Goal: Information Seeking & Learning: Understand process/instructions

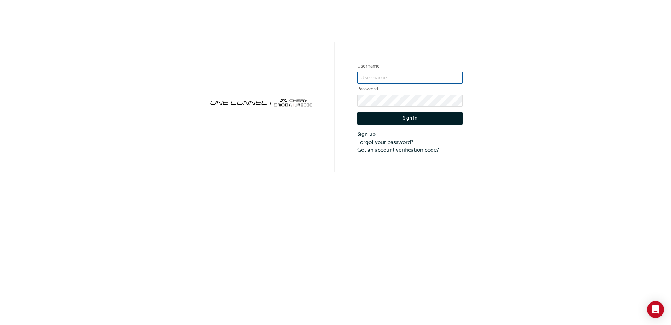
click at [394, 78] on input "text" at bounding box center [410, 78] width 105 height 12
paste input "[EMAIL_ADDRESS][DOMAIN_NAME]"
type input "[EMAIL_ADDRESS][DOMAIN_NAME]"
click at [425, 119] on button "Sign In" at bounding box center [410, 118] width 105 height 13
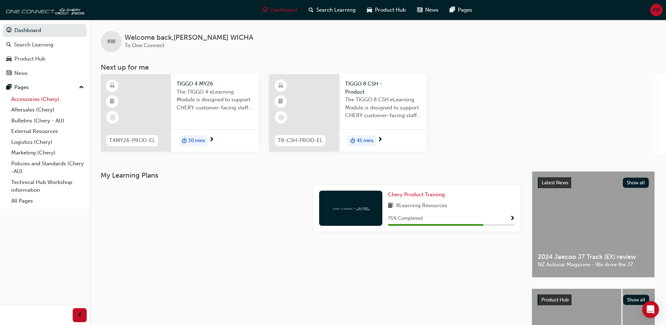
click at [25, 98] on link "Accessories (Chery)" at bounding box center [47, 99] width 78 height 11
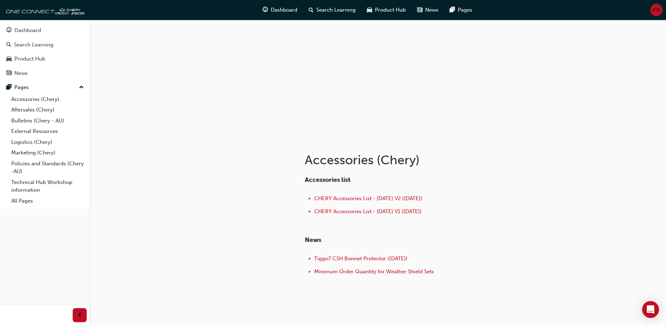
scroll to position [42, 0]
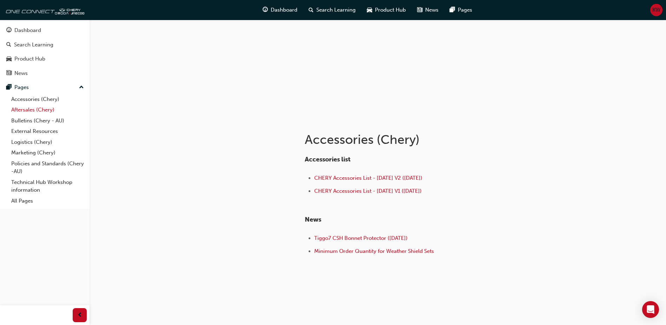
click at [19, 111] on link "Aftersales (Chery)" at bounding box center [47, 109] width 78 height 11
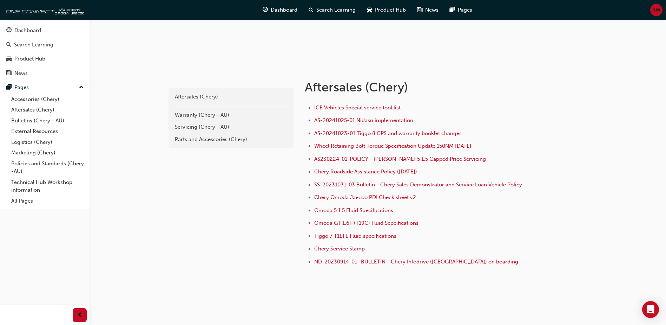
scroll to position [105, 0]
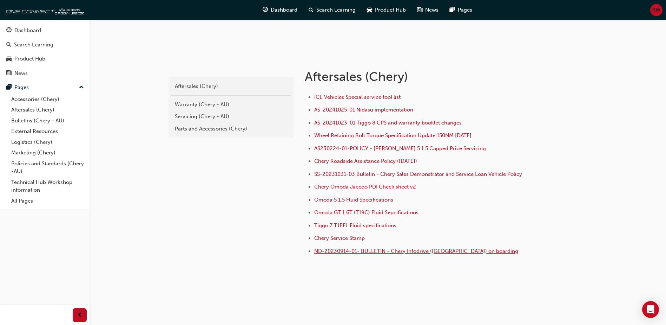
click at [346, 253] on span "ND-20230914-01- BULLETIN - Chery Infodrive ([GEOGRAPHIC_DATA]) on boarding" at bounding box center [416, 251] width 204 height 6
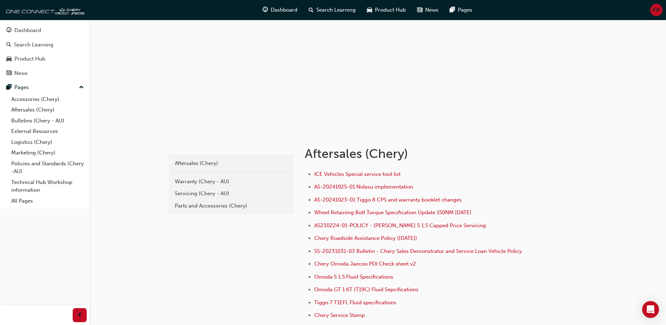
scroll to position [105, 0]
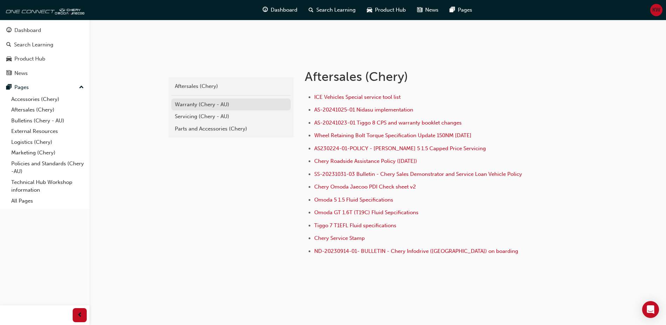
click at [219, 107] on div "Warranty (Chery - AU)" at bounding box center [231, 104] width 112 height 8
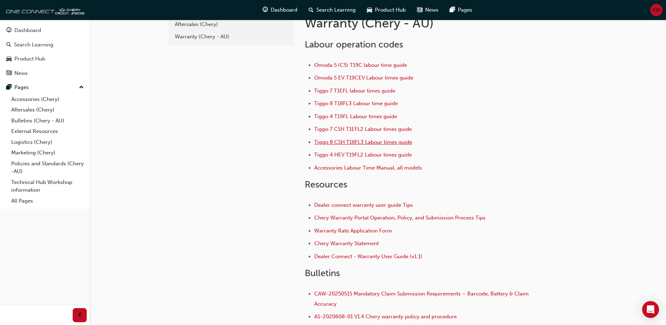
scroll to position [70, 0]
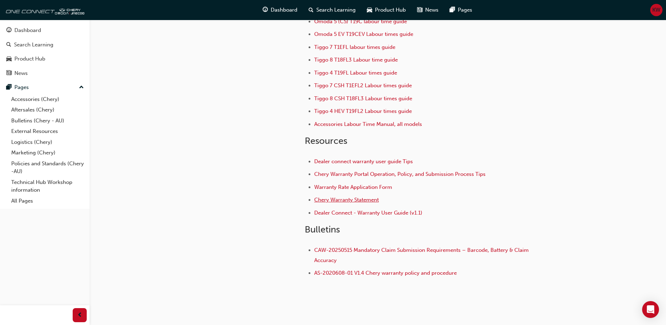
click at [366, 198] on span "Chery Warranty Statement" at bounding box center [346, 199] width 65 height 6
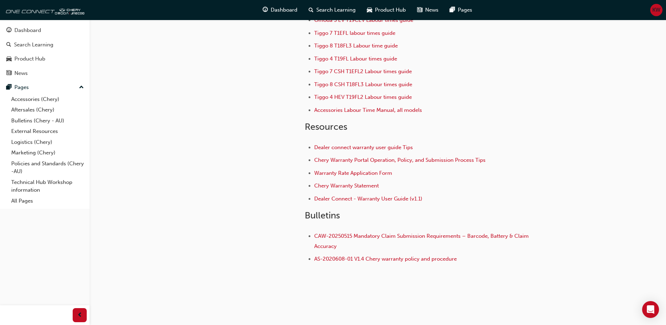
scroll to position [92, 0]
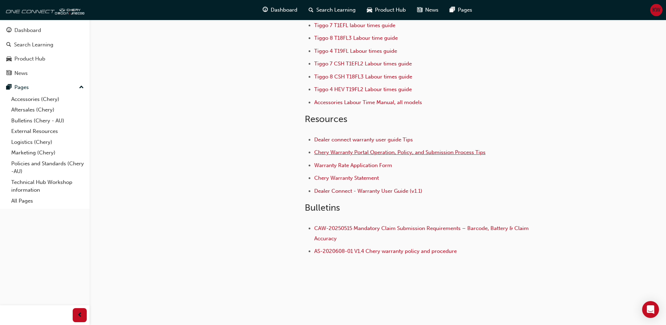
click at [370, 154] on span "Chery Warranty Portal Operation, Policy, and Submission Process Tips" at bounding box center [399, 152] width 171 height 6
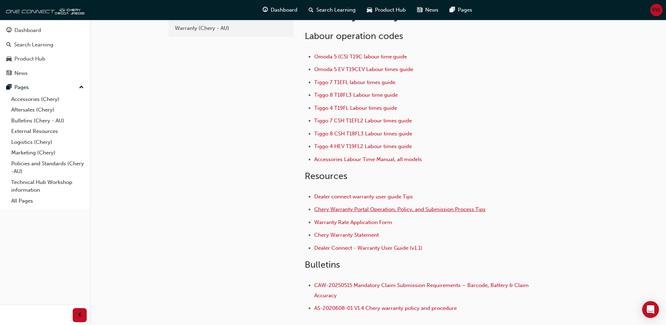
scroll to position [70, 0]
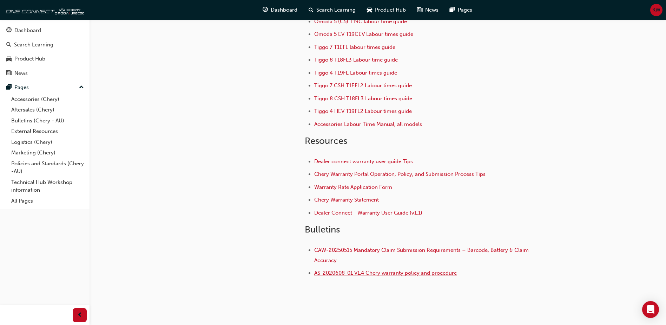
click at [353, 274] on span "AS-2020608-01 V1.4 Chery warranty policy and procedure" at bounding box center [385, 272] width 143 height 6
